Goal: Information Seeking & Learning: Learn about a topic

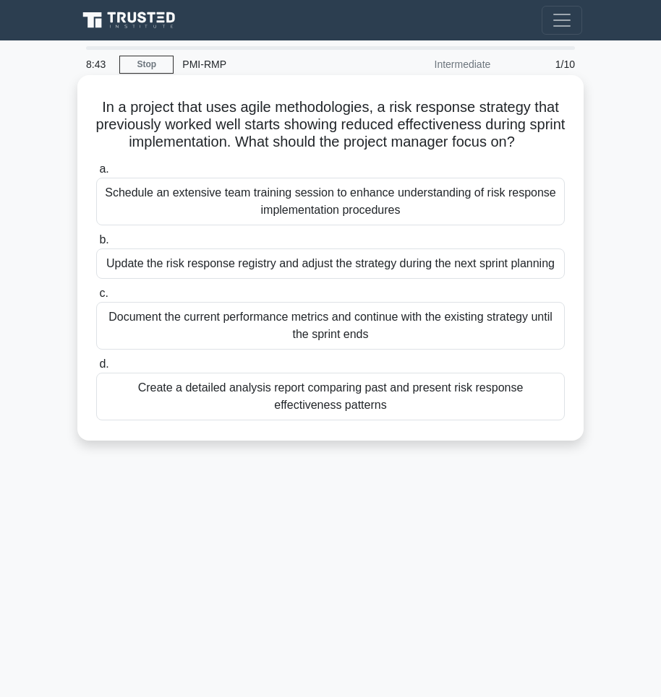
click at [483, 269] on div "Update the risk response registry and adjust the strategy during the next sprin…" at bounding box center [330, 264] width 468 height 30
click at [96, 245] on input "b. Update the risk response registry and adjust the strategy during the next sp…" at bounding box center [96, 240] width 0 height 9
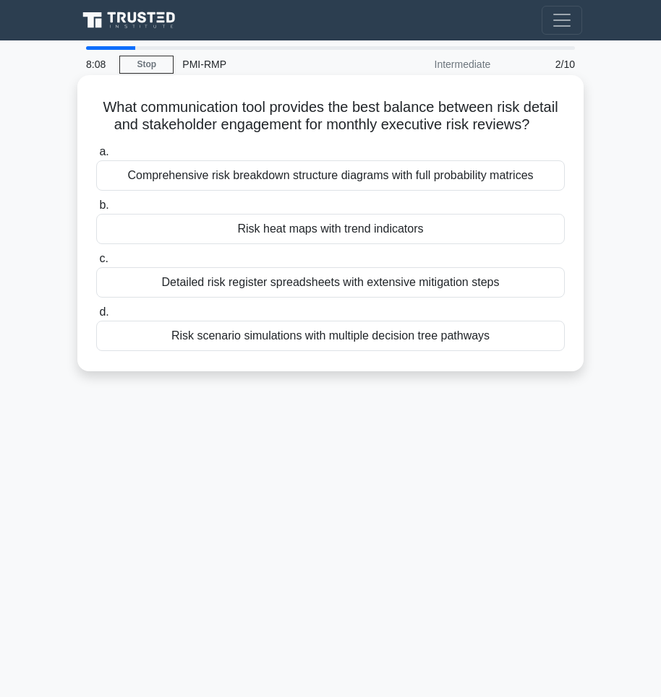
click at [384, 285] on div "Detailed risk register spreadsheets with extensive mitigation steps" at bounding box center [330, 282] width 468 height 30
click at [96, 264] on input "c. Detailed risk register spreadsheets with extensive mitigation steps" at bounding box center [96, 258] width 0 height 9
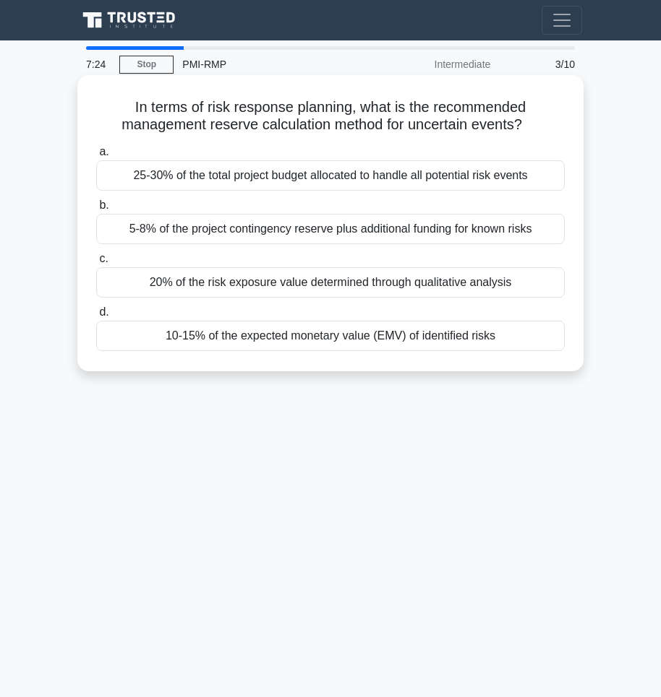
click at [389, 228] on div "5-8% of the project contingency reserve plus additional funding for known risks" at bounding box center [330, 229] width 468 height 30
click at [149, 218] on div "5-8% of the project contingency reserve plus additional funding for known risks" at bounding box center [330, 229] width 468 height 30
click at [96, 210] on input "b. 5-8% of the project contingency reserve plus additional funding for known ri…" at bounding box center [96, 205] width 0 height 9
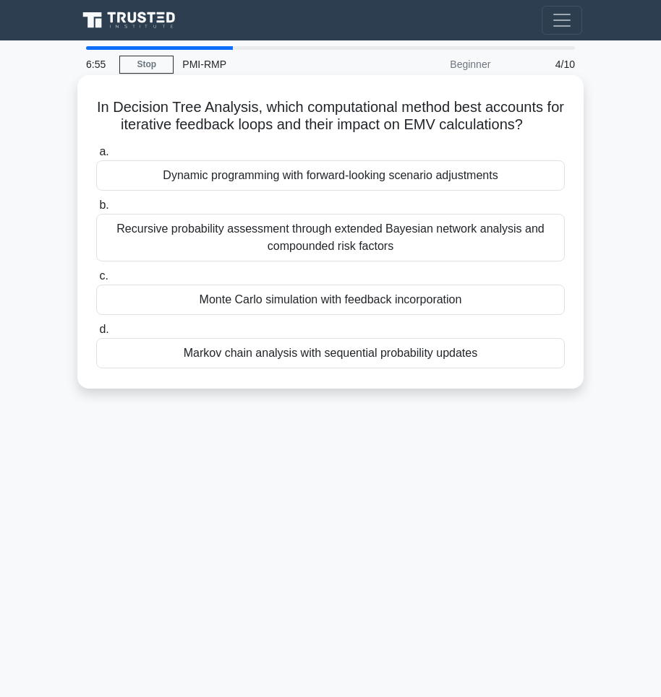
click at [411, 357] on div "Markov chain analysis with sequential probability updates" at bounding box center [330, 353] width 468 height 30
click at [126, 335] on label "d. Markov chain analysis with sequential probability updates" at bounding box center [330, 345] width 468 height 48
click at [96, 335] on input "d. Markov chain analysis with sequential probability updates" at bounding box center [96, 329] width 0 height 9
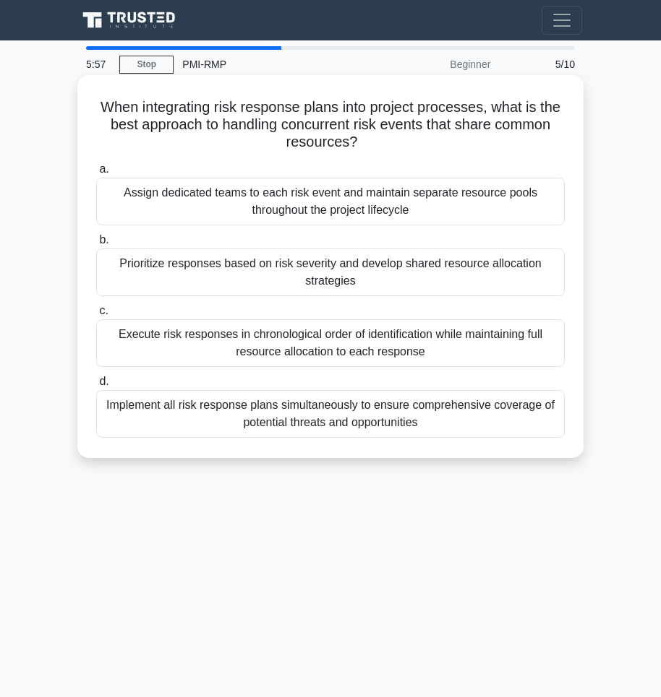
click at [417, 273] on div "Prioritize responses based on risk severity and develop shared resource allocat…" at bounding box center [330, 273] width 468 height 48
click at [96, 245] on input "b. Prioritize responses based on risk severity and develop shared resource allo…" at bounding box center [96, 240] width 0 height 9
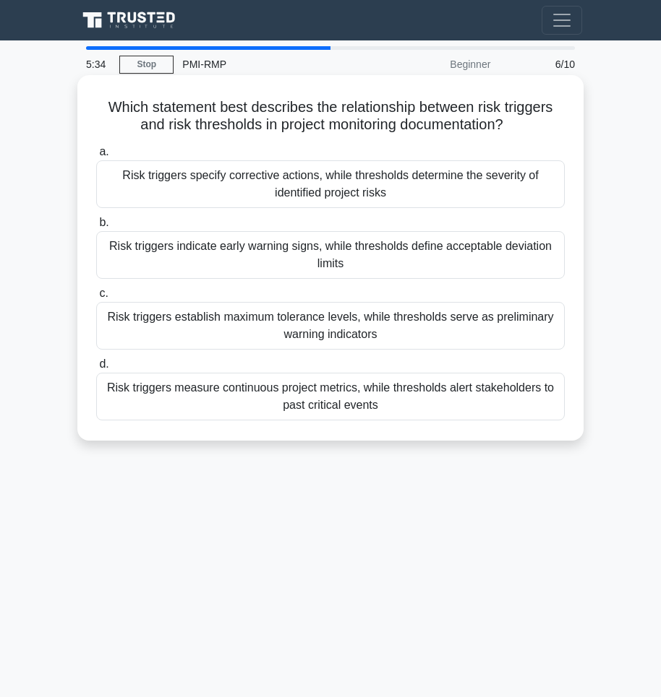
click at [350, 266] on div "Risk triggers indicate early warning signs, while thresholds define acceptable …" at bounding box center [330, 255] width 468 height 48
click at [96, 228] on input "b. Risk triggers indicate early warning signs, while thresholds define acceptab…" at bounding box center [96, 222] width 0 height 9
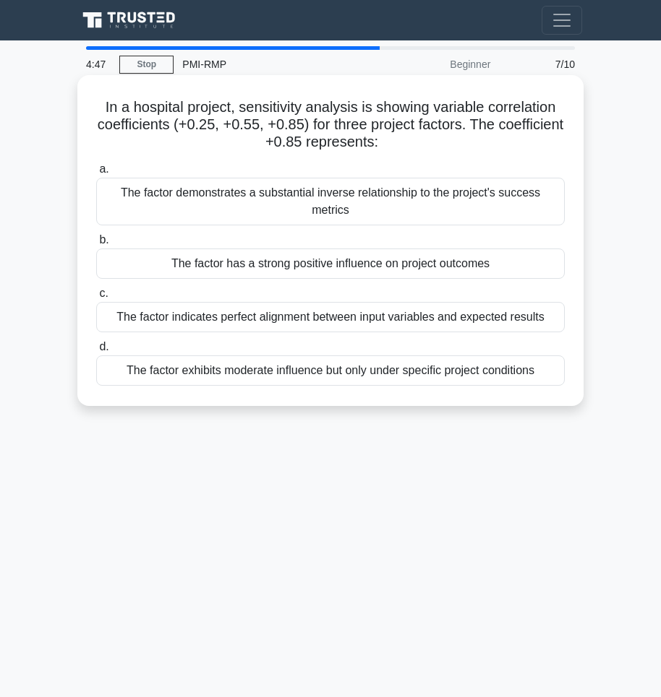
click at [490, 250] on div "The factor has a strong positive influence on project outcomes" at bounding box center [330, 264] width 468 height 30
click at [96, 245] on input "b. The factor has a strong positive influence on project outcomes" at bounding box center [96, 240] width 0 height 9
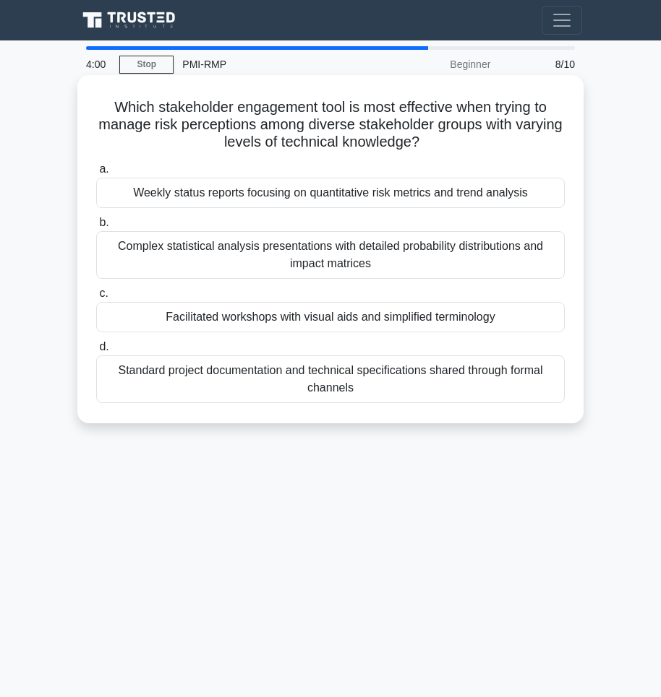
click at [519, 191] on div "Weekly status reports focusing on quantitative risk metrics and trend analysis" at bounding box center [330, 193] width 468 height 30
click at [96, 174] on input "a. Weekly status reports focusing on quantitative risk metrics and trend analys…" at bounding box center [96, 169] width 0 height 9
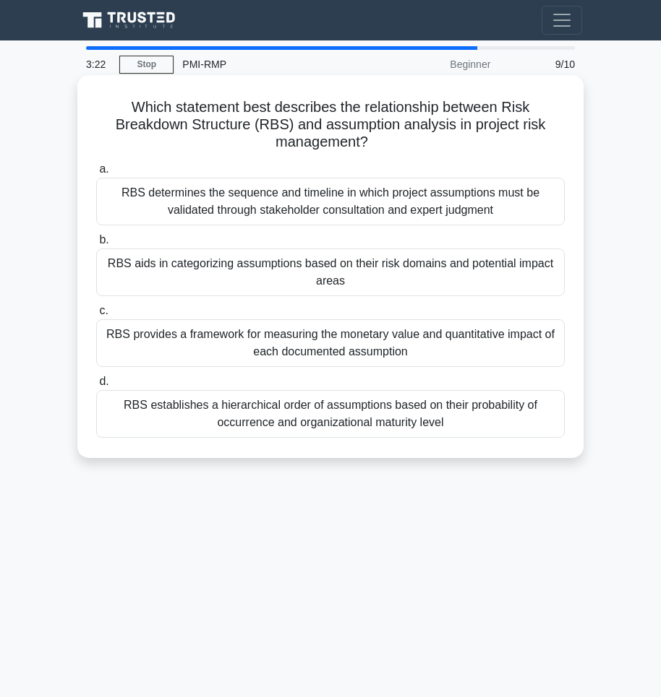
click at [406, 263] on div "RBS aids in categorizing assumptions based on their risk domains and potential …" at bounding box center [330, 273] width 468 height 48
click at [96, 245] on input "b. RBS aids in categorizing assumptions based on their risk domains and potenti…" at bounding box center [96, 240] width 0 height 9
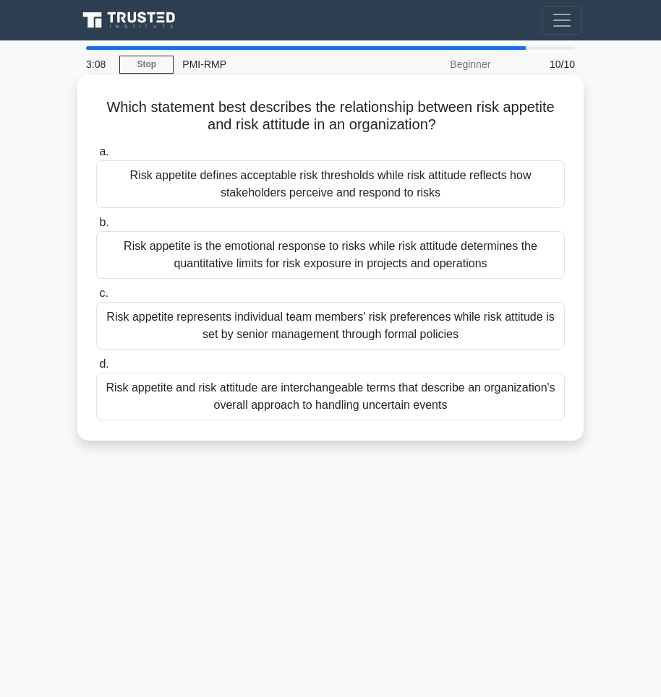
click at [447, 192] on div "Risk appetite defines acceptable risk thresholds while risk attitude reflects h…" at bounding box center [330, 184] width 468 height 48
click at [96, 157] on input "a. Risk appetite defines acceptable risk thresholds while risk attitude reflect…" at bounding box center [96, 151] width 0 height 9
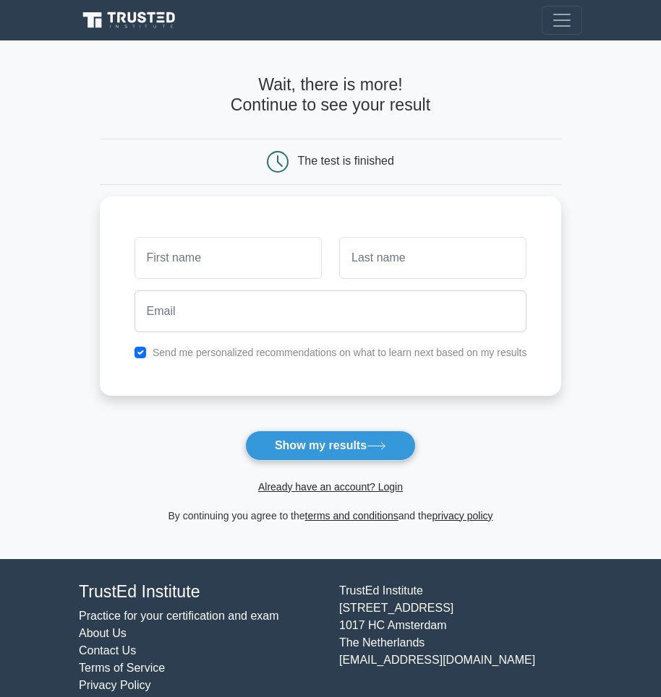
drag, startPoint x: 380, startPoint y: 452, endPoint x: 428, endPoint y: 465, distance: 49.3
click at [379, 452] on button "Show my results" at bounding box center [330, 446] width 171 height 30
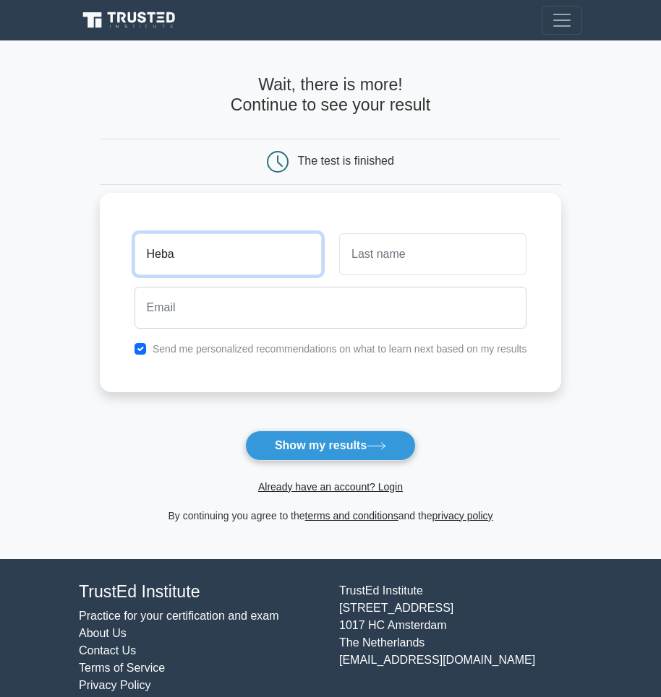
type input "Heba"
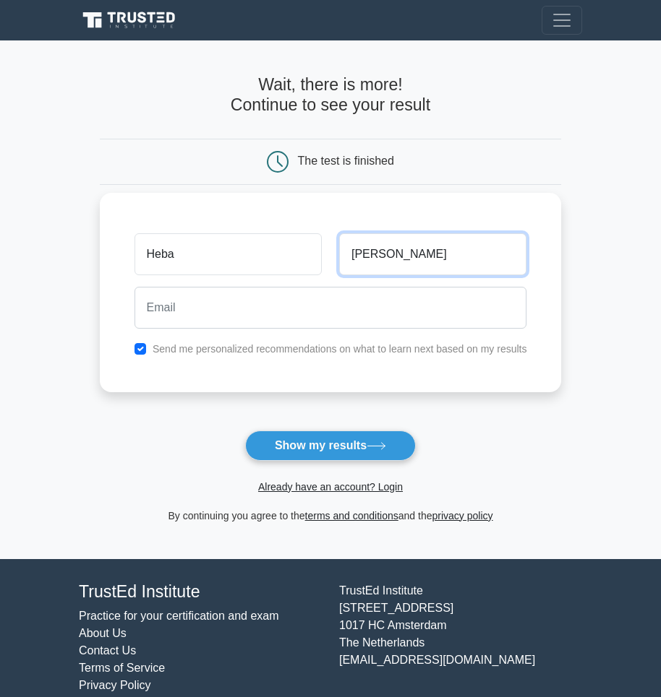
type input "Awad"
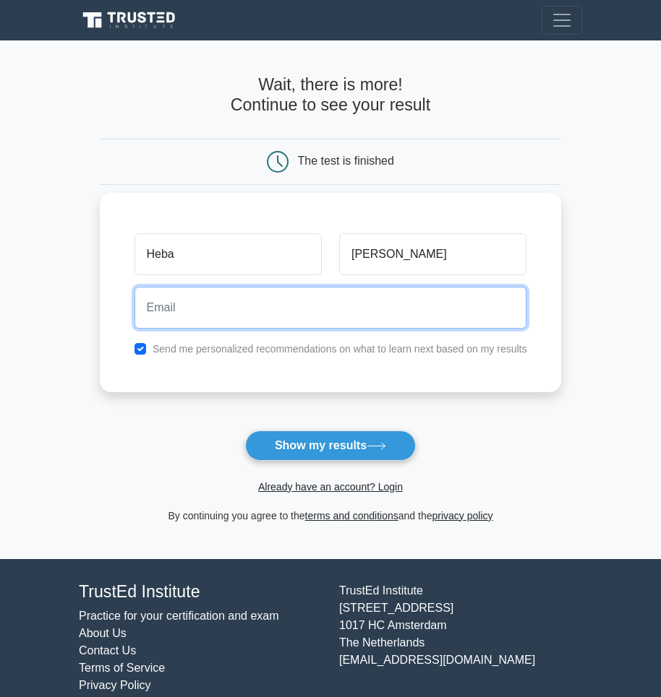
click at [178, 324] on input "email" at bounding box center [330, 308] width 392 height 42
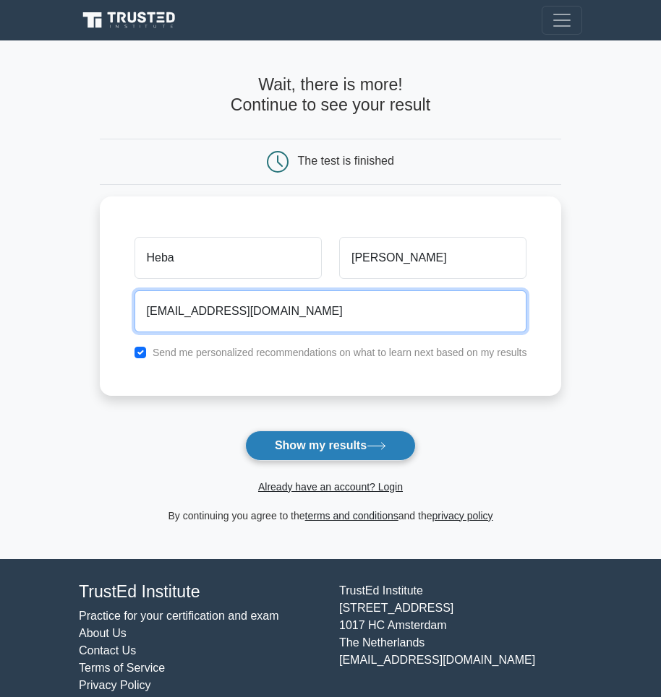
type input "nancykhalaf80@gmail.com"
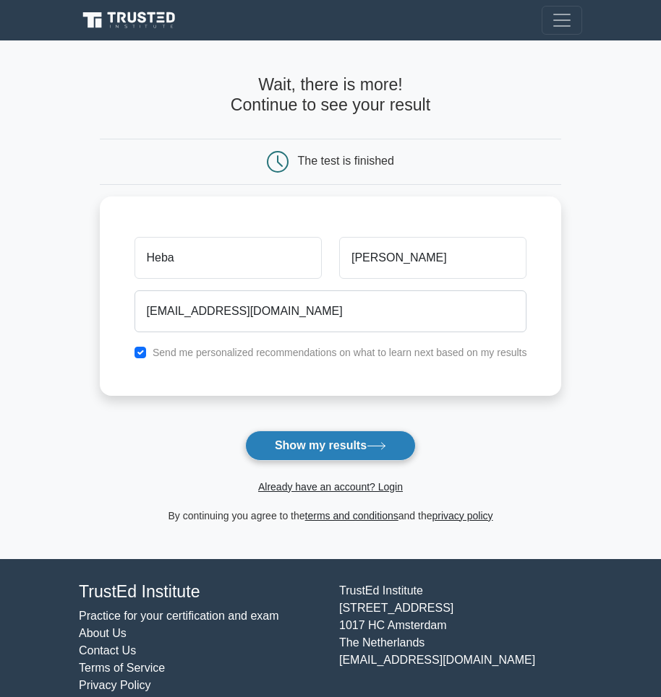
click at [363, 434] on button "Show my results" at bounding box center [330, 446] width 171 height 30
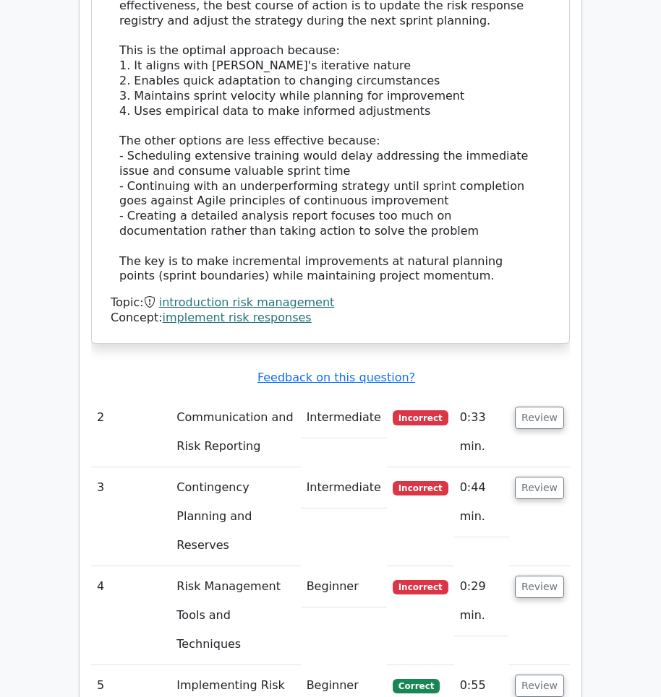
scroll to position [2168, 0]
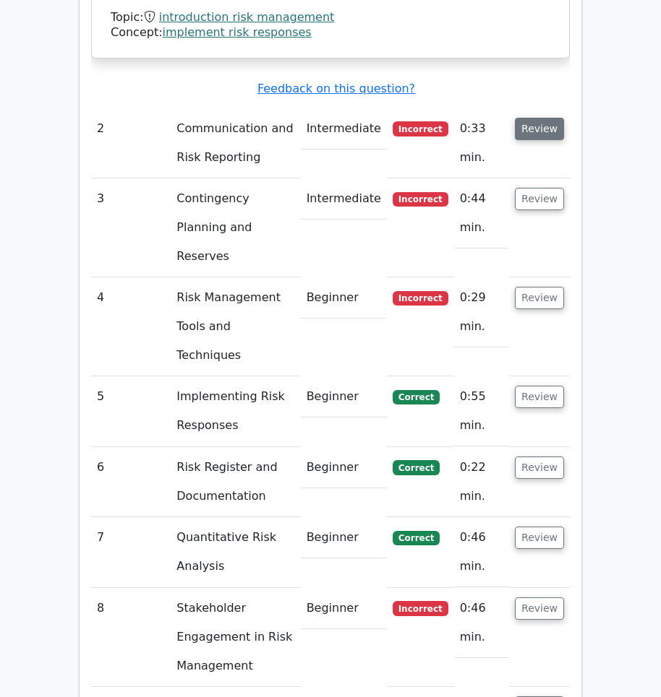
click at [549, 118] on button "Review" at bounding box center [539, 129] width 49 height 22
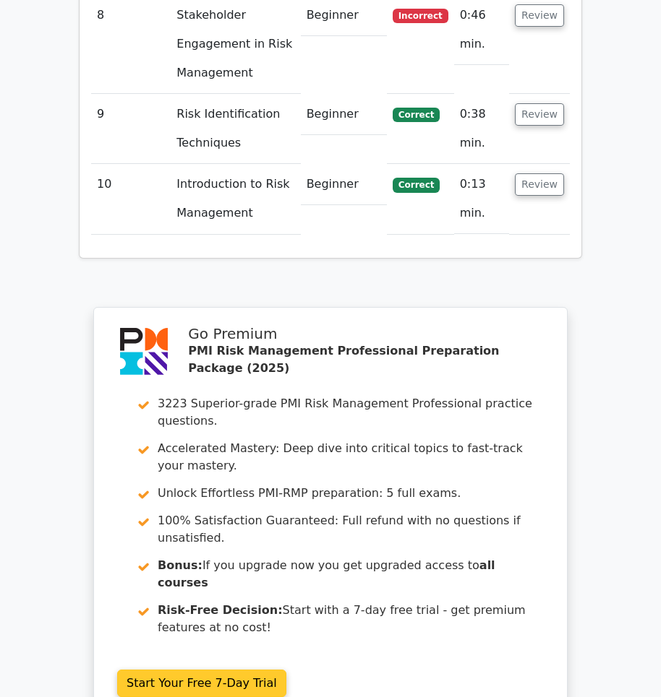
scroll to position [3639, 0]
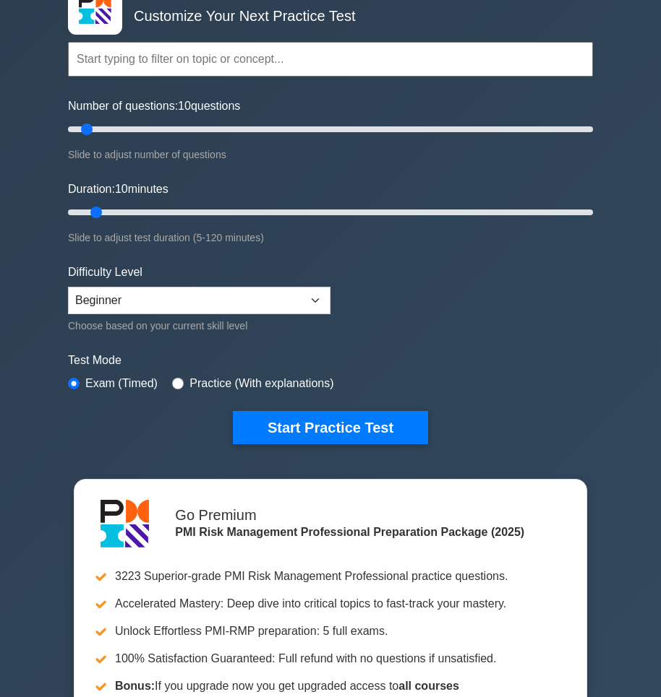
scroll to position [72, 0]
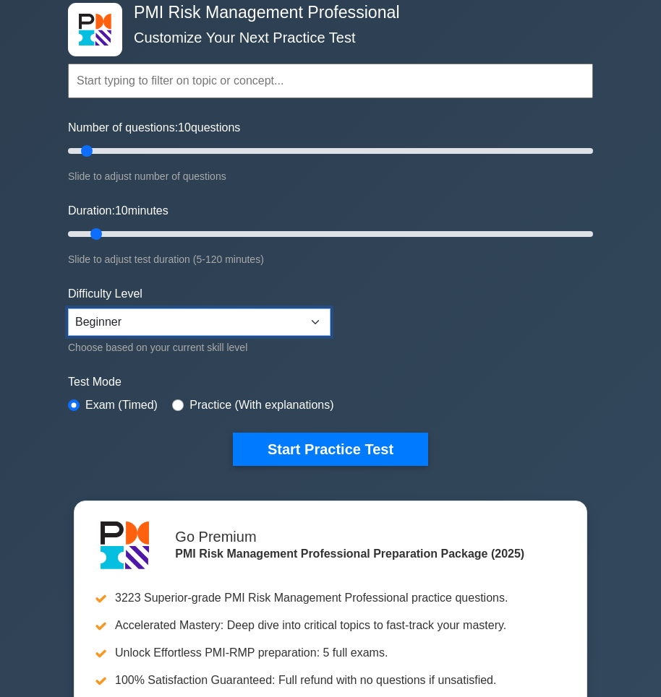
click at [119, 323] on select "Beginner Intermediate Expert" at bounding box center [199, 322] width 262 height 27
select select "intermediate"
click at [68, 309] on select "Beginner Intermediate Expert" at bounding box center [199, 322] width 262 height 27
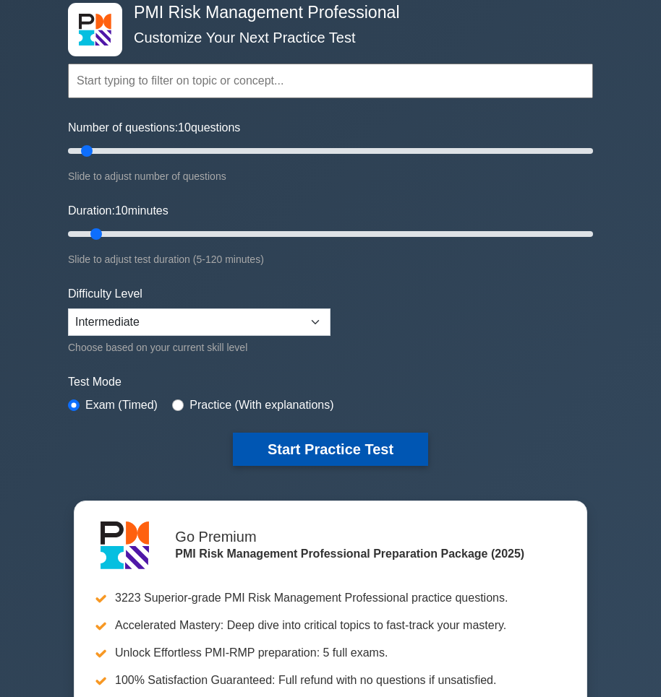
click at [363, 455] on button "Start Practice Test" at bounding box center [330, 449] width 195 height 33
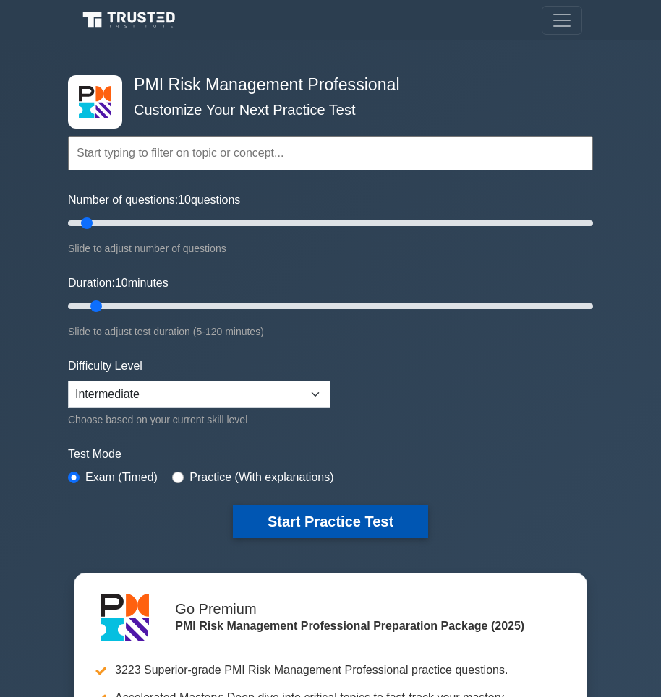
click at [315, 521] on button "Start Practice Test" at bounding box center [330, 521] width 195 height 33
